Goal: Information Seeking & Learning: Learn about a topic

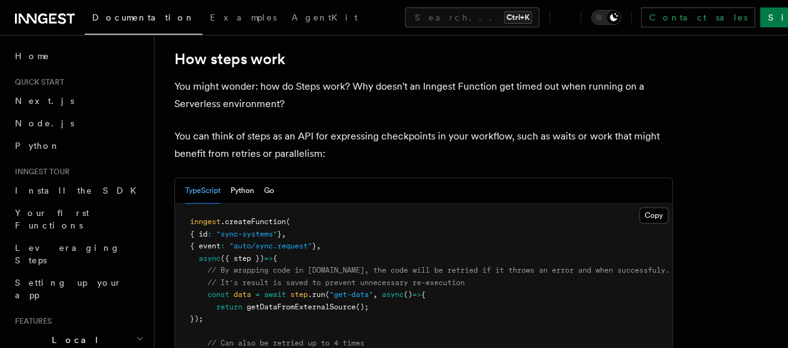
scroll to position [436, 0]
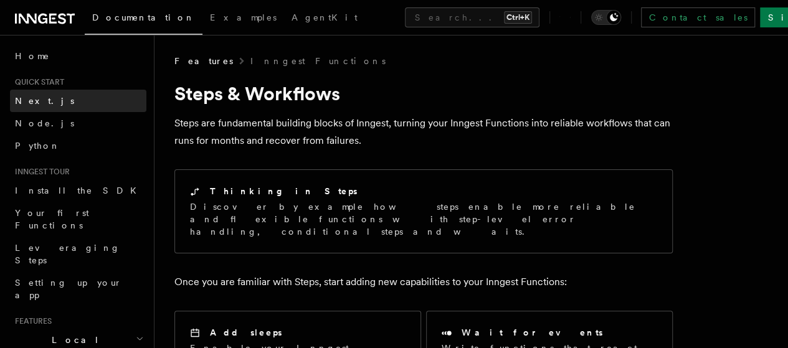
click at [67, 97] on link "Next.js" at bounding box center [78, 101] width 136 height 22
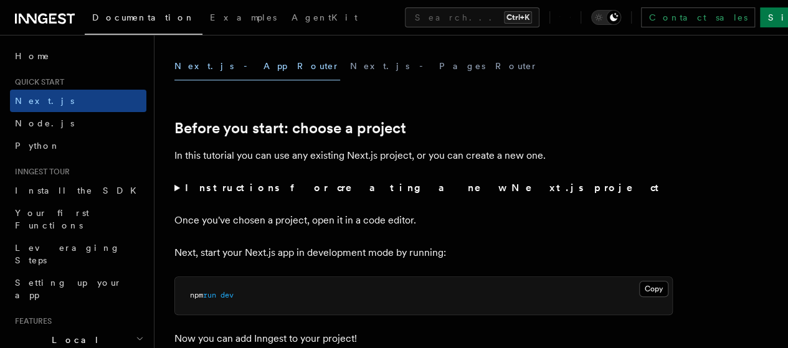
scroll to position [374, 0]
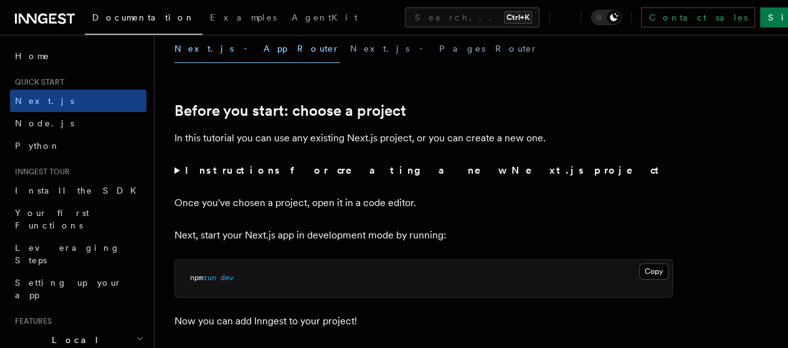
click at [322, 176] on strong "Instructions for creating a new Next.js project" at bounding box center [424, 170] width 479 height 12
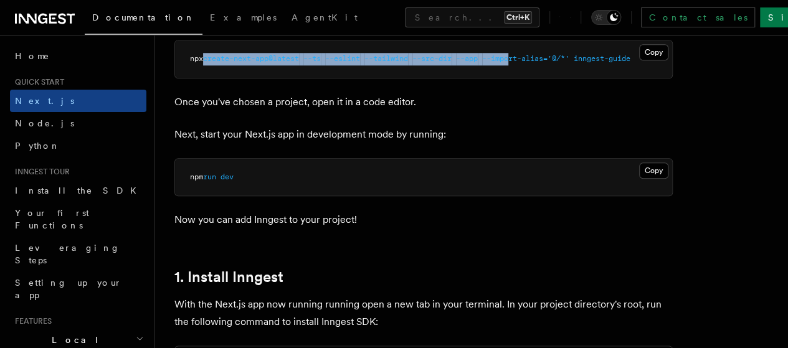
scroll to position [0, 0]
drag, startPoint x: 487, startPoint y: 80, endPoint x: 223, endPoint y: 87, distance: 264.2
click at [223, 78] on pre "npx create-next-app@latest --ts --eslint --tailwind --src-dir --app --import-al…" at bounding box center [423, 58] width 497 height 37
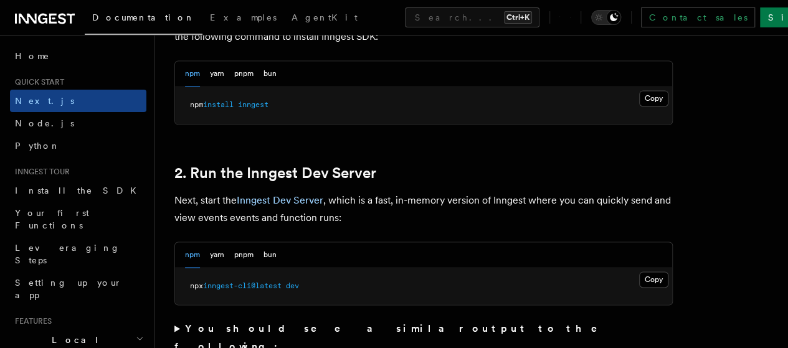
scroll to position [934, 0]
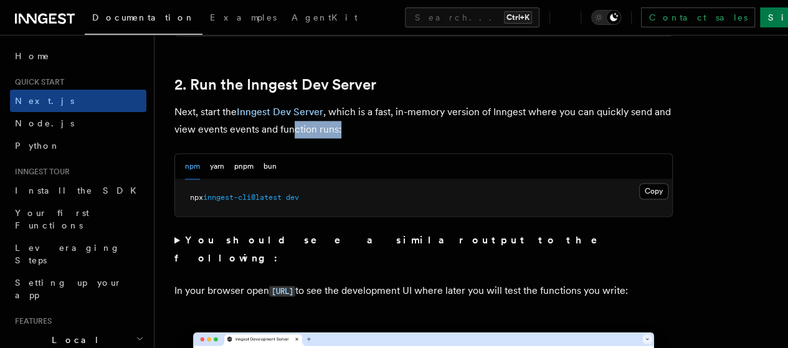
drag, startPoint x: 389, startPoint y: 153, endPoint x: 336, endPoint y: 153, distance: 52.3
click at [336, 138] on p "Next, start the Inngest Dev Server , which is a fast, in-memory version of Inng…" at bounding box center [423, 120] width 498 height 35
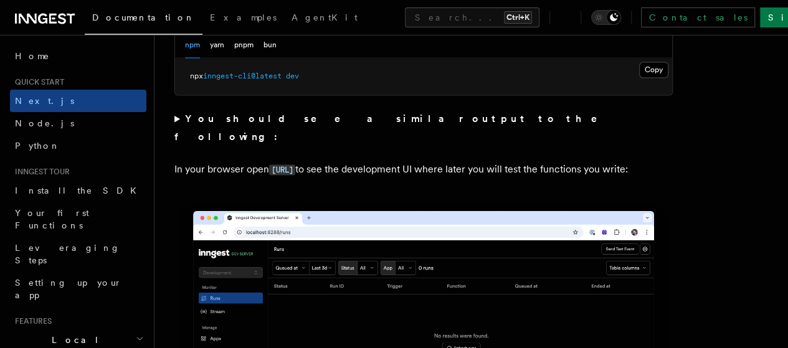
scroll to position [1059, 0]
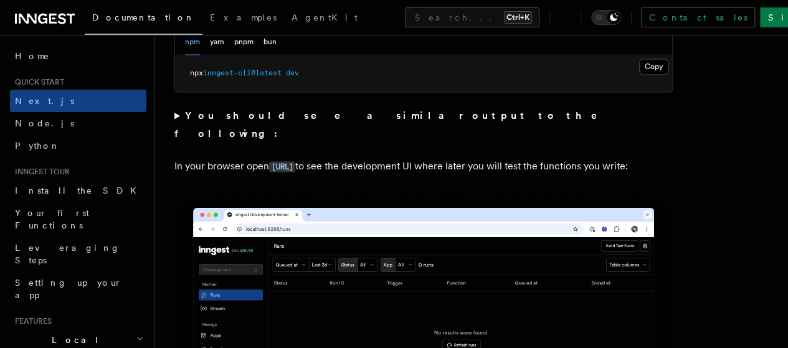
click at [351, 139] on strong "You should see a similar output to the following:" at bounding box center [394, 124] width 440 height 29
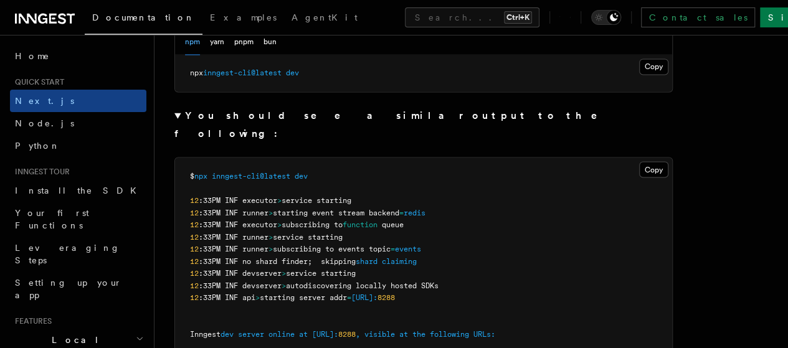
click at [351, 139] on strong "You should see a similar output to the following:" at bounding box center [394, 124] width 440 height 29
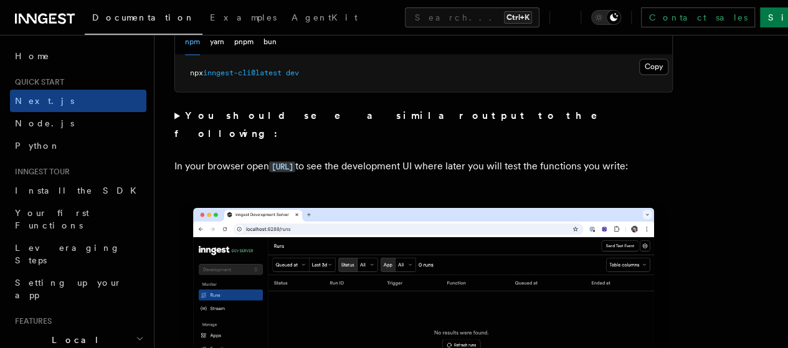
click at [351, 139] on strong "You should see a similar output to the following:" at bounding box center [394, 124] width 440 height 29
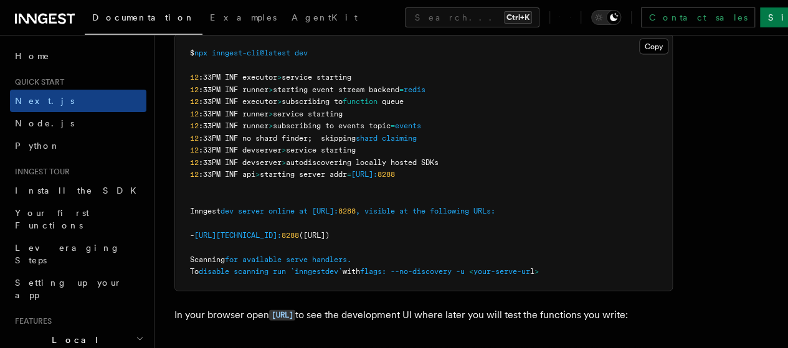
scroll to position [1183, 0]
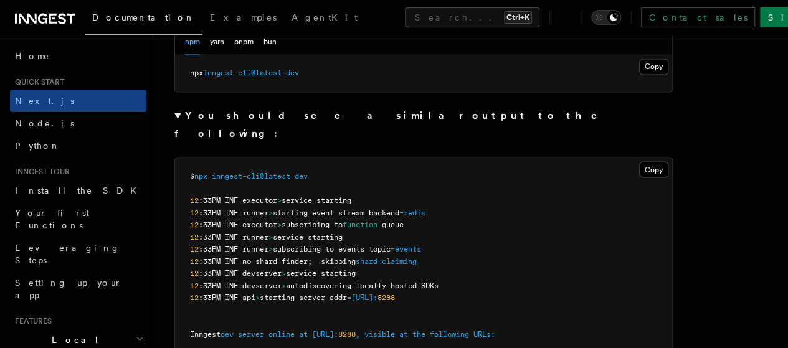
click at [320, 139] on strong "You should see a similar output to the following:" at bounding box center [394, 124] width 440 height 29
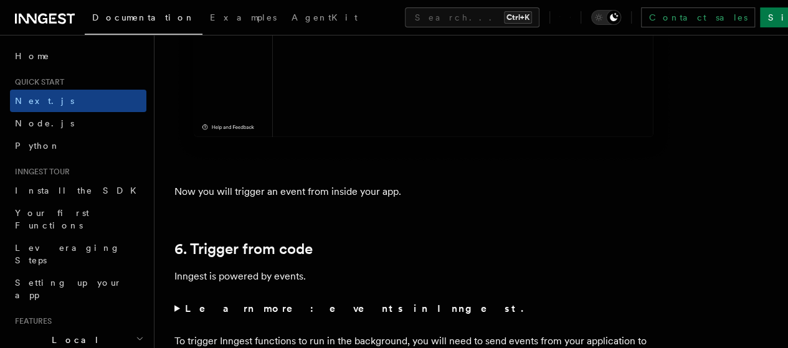
scroll to position [6167, 0]
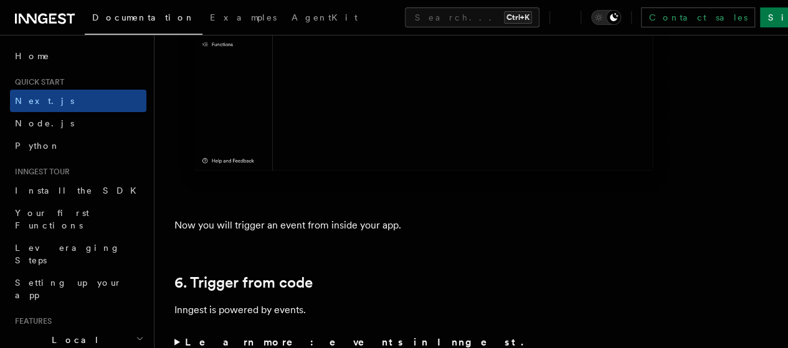
click at [296, 336] on strong "Learn more: events in Inngest." at bounding box center [355, 342] width 341 height 12
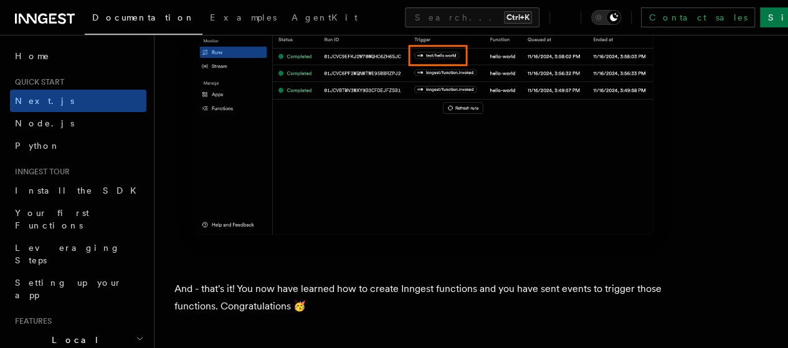
scroll to position [7786, 0]
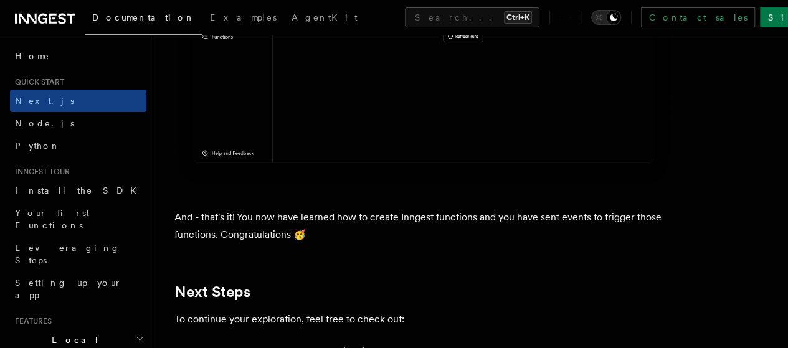
click at [233, 346] on link "Examples" at bounding box center [215, 352] width 43 height 12
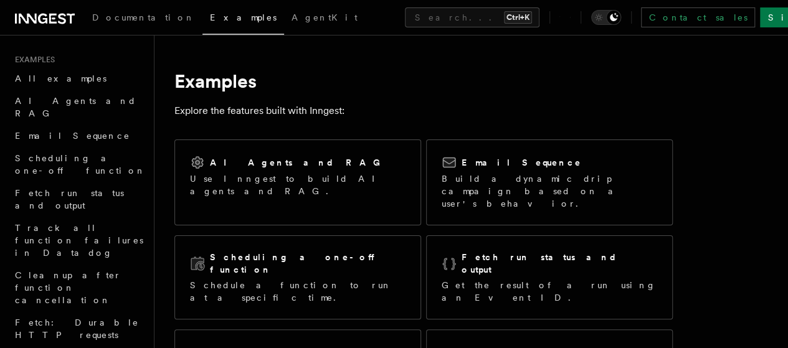
drag, startPoint x: 527, startPoint y: 232, endPoint x: 461, endPoint y: -31, distance: 270.4
click at [230, 115] on p "Explore the features built with Inngest:" at bounding box center [423, 110] width 498 height 17
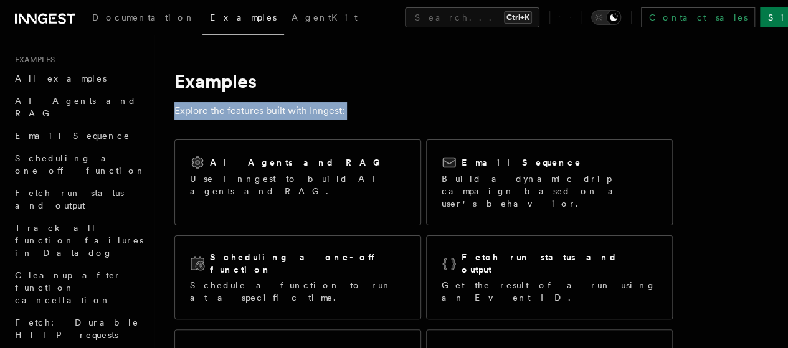
click at [230, 115] on p "Explore the features built with Inngest:" at bounding box center [423, 110] width 498 height 17
copy article "Explore the features built with Inngest:"
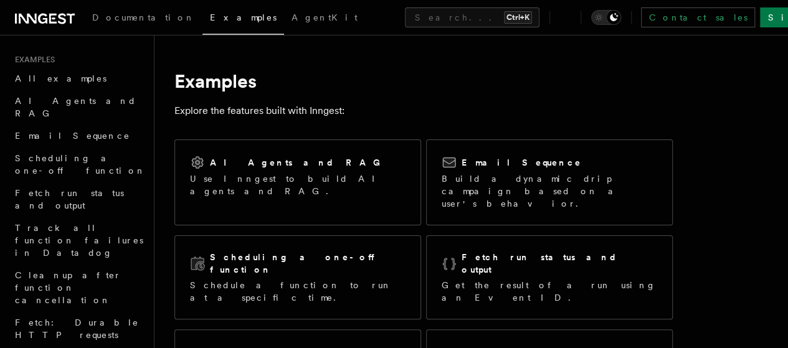
click at [211, 79] on h1 "Examples" at bounding box center [423, 81] width 498 height 22
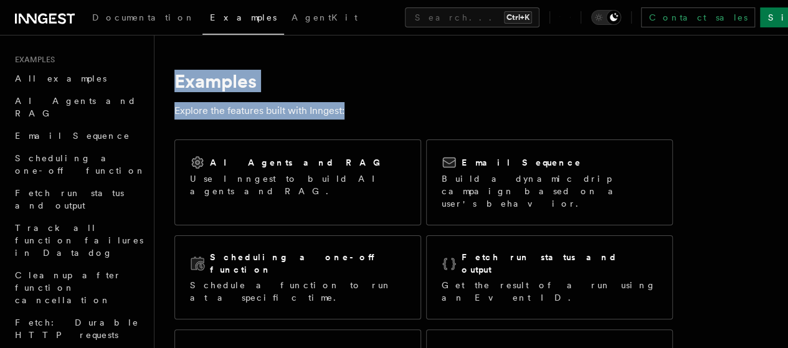
drag, startPoint x: 176, startPoint y: 85, endPoint x: 374, endPoint y: 110, distance: 199.1
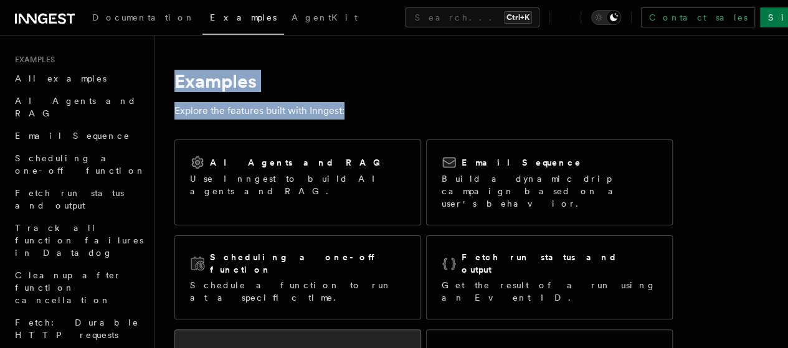
copy article "Examples Explore the features built with Inngest:"
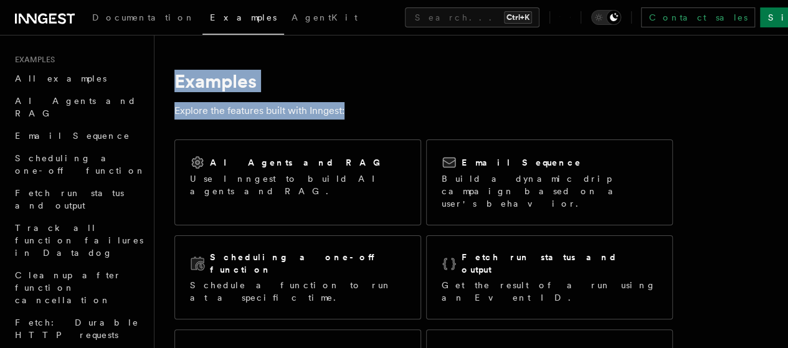
click at [367, 83] on h1 "Examples" at bounding box center [423, 81] width 498 height 22
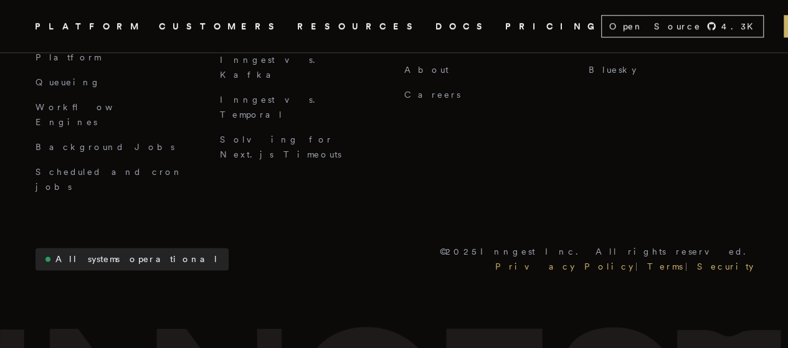
scroll to position [3099, 0]
